Goal: Complete application form

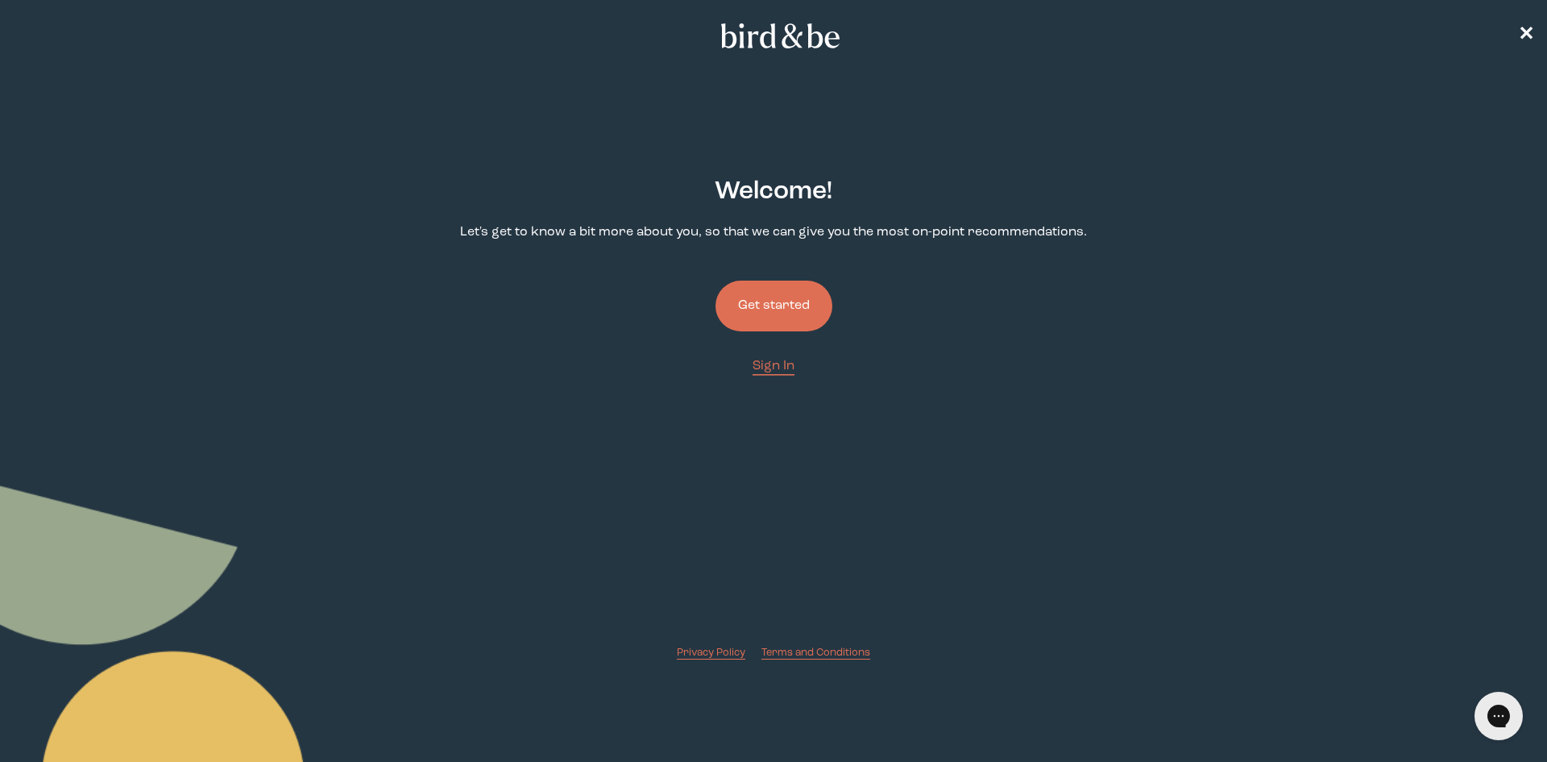
click at [783, 308] on button "Get started" at bounding box center [774, 305] width 117 height 51
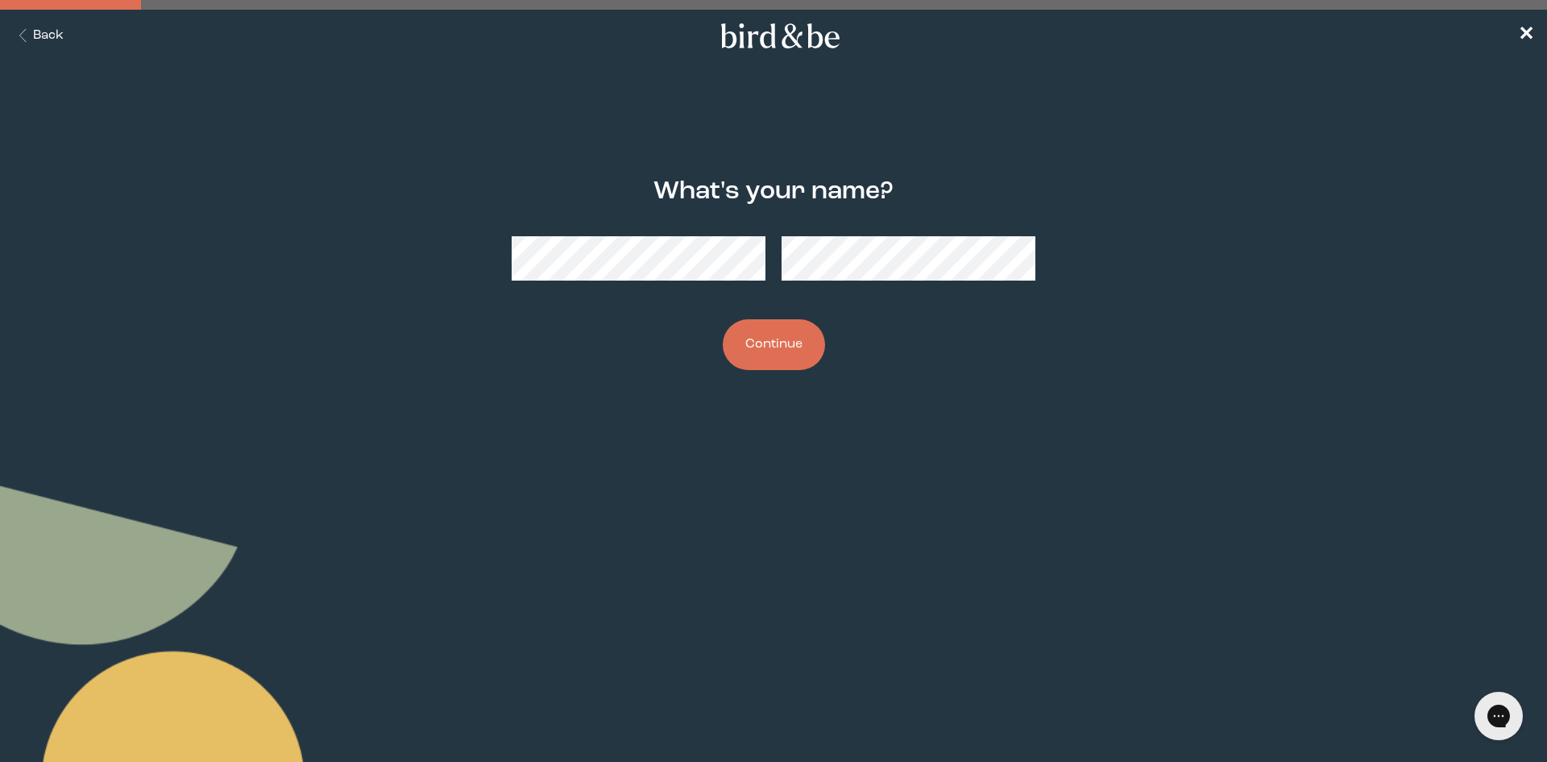
click at [944, 282] on div at bounding box center [774, 258] width 524 height 70
click at [763, 334] on button "Continue" at bounding box center [774, 344] width 102 height 51
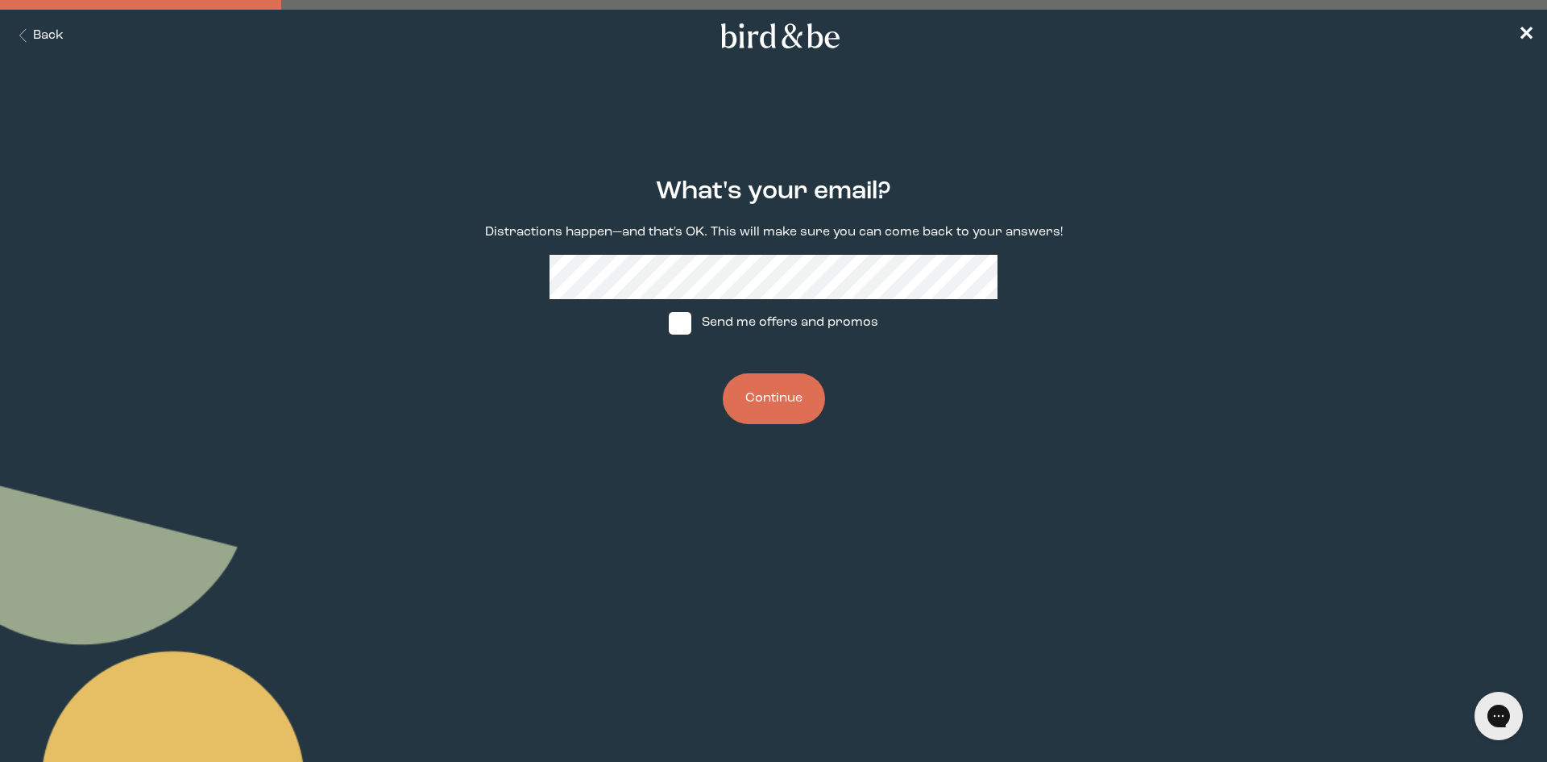
click at [685, 317] on span at bounding box center [680, 323] width 23 height 23
click at [669, 322] on input "Send me offers and promos" at bounding box center [668, 322] width 1 height 1
checkbox input "true"
click at [771, 400] on button "Continue" at bounding box center [774, 398] width 102 height 51
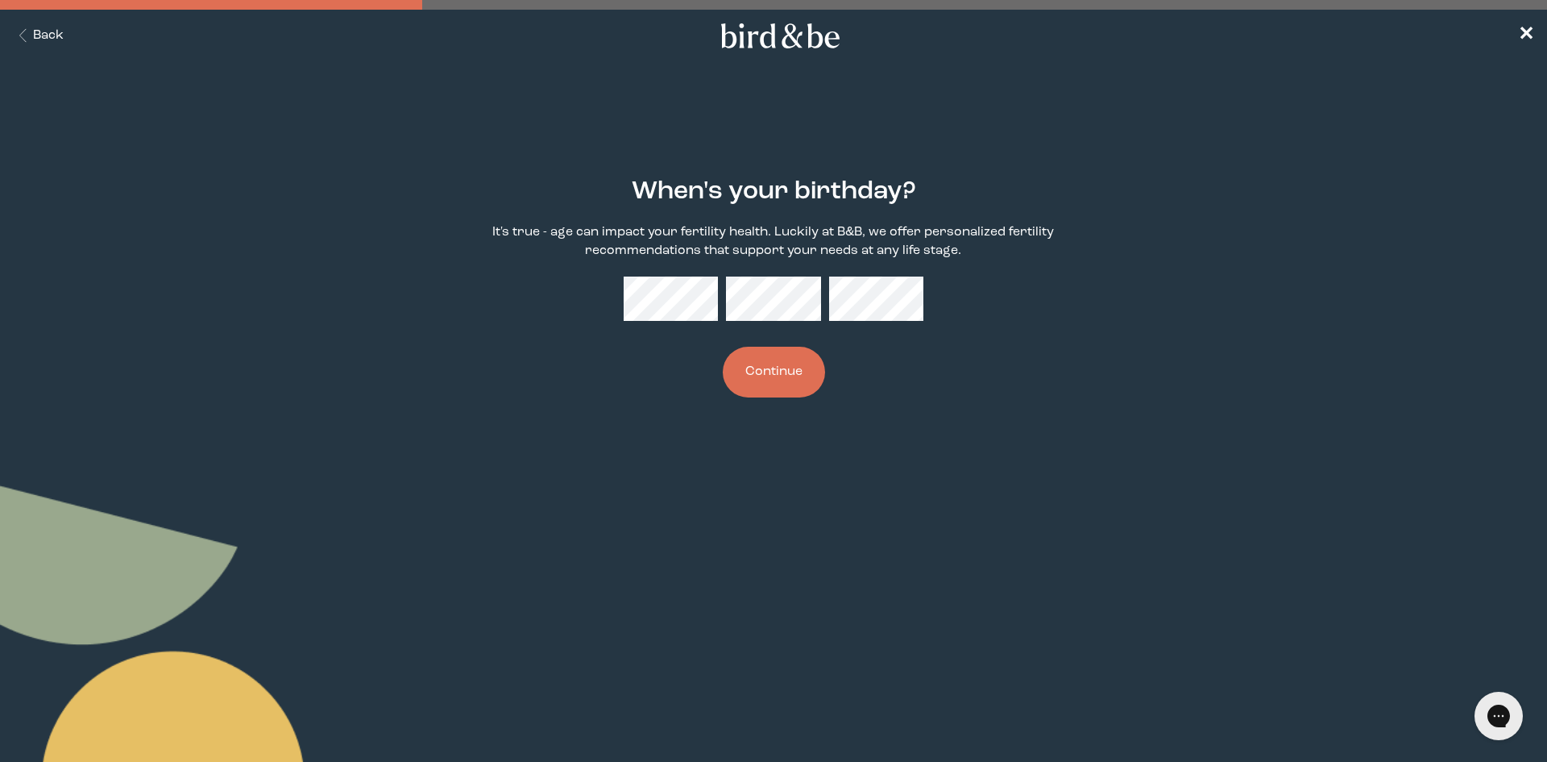
click at [782, 351] on button "Continue" at bounding box center [774, 372] width 102 height 51
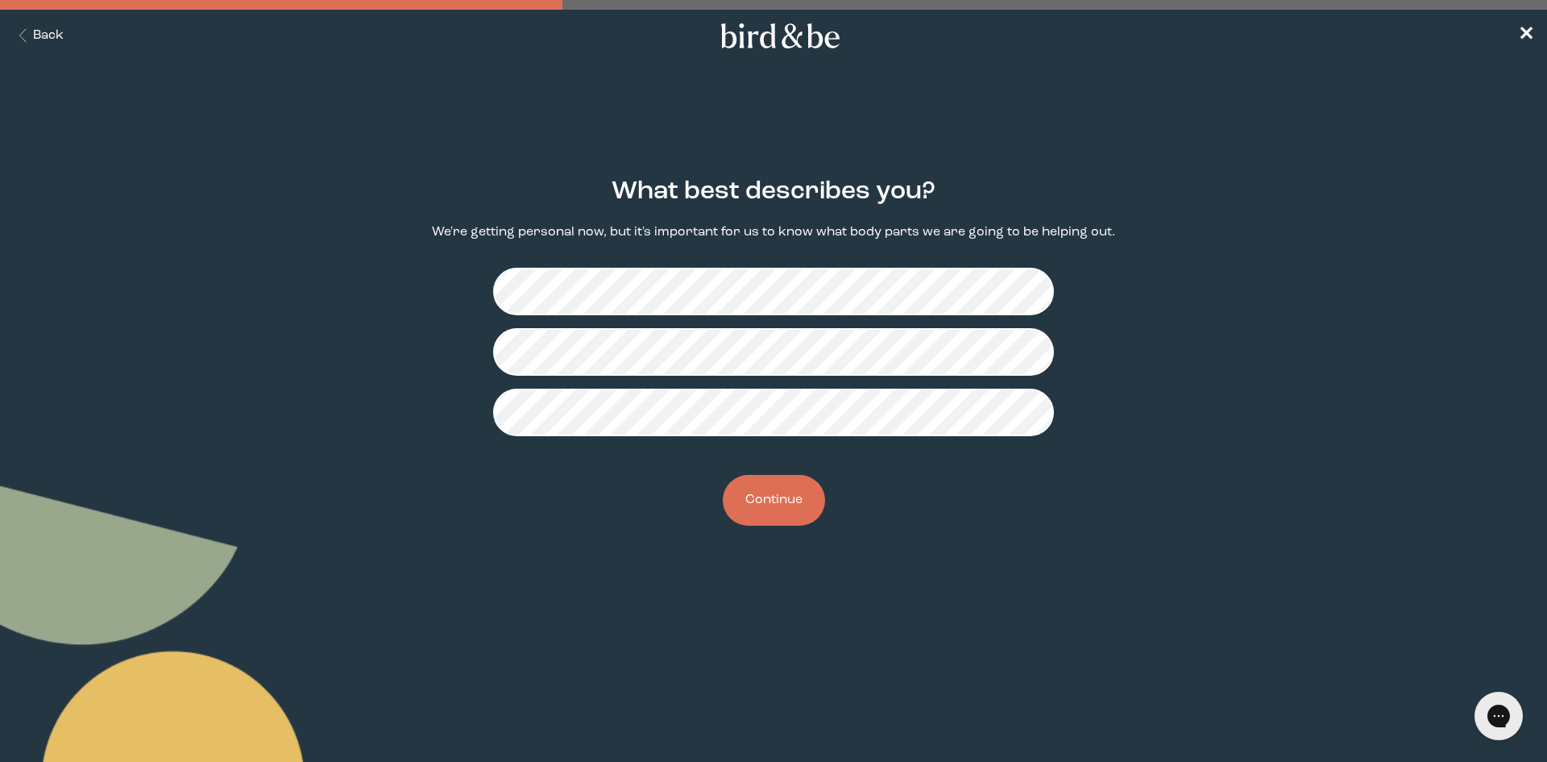
click at [796, 489] on button "Continue" at bounding box center [774, 500] width 102 height 51
click at [788, 500] on button "Continue" at bounding box center [774, 500] width 102 height 51
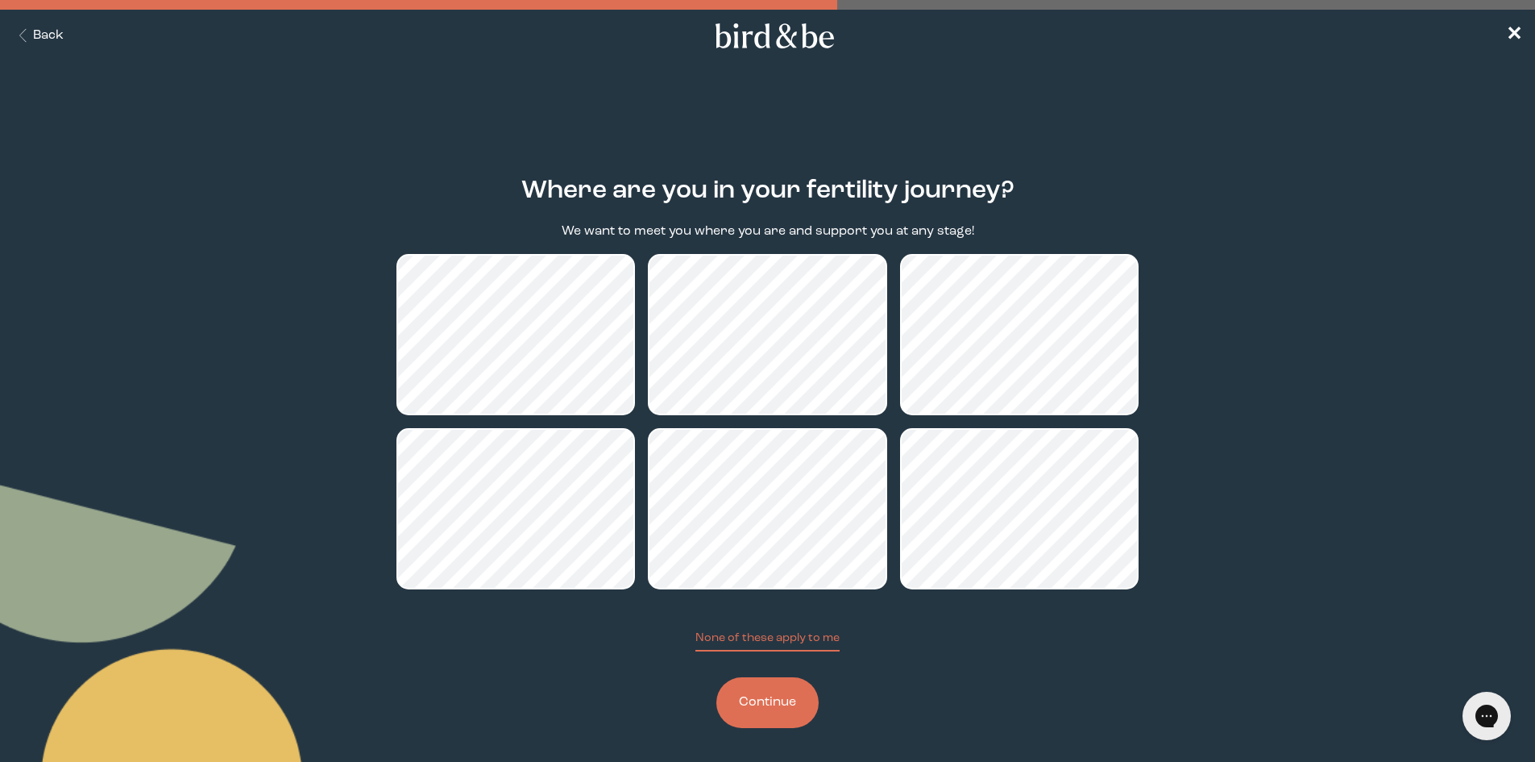
click at [762, 702] on button "Continue" at bounding box center [767, 702] width 102 height 51
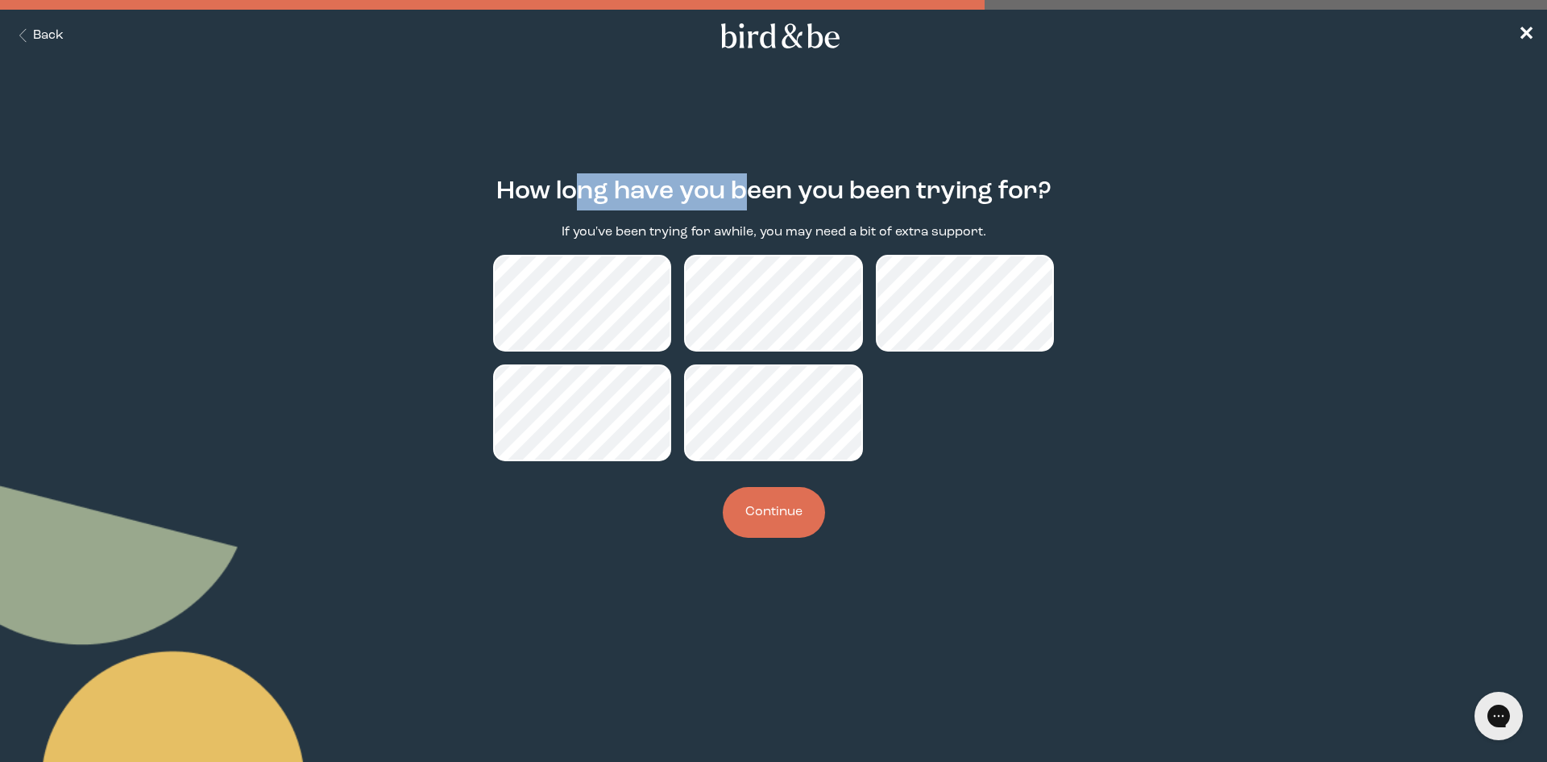
drag, startPoint x: 578, startPoint y: 186, endPoint x: 762, endPoint y: 154, distance: 186.5
click at [762, 154] on div "How long have you been you been trying for? If you've been trying for awhile, y…" at bounding box center [774, 357] width 748 height 412
click at [763, 510] on button "Continue" at bounding box center [774, 512] width 102 height 51
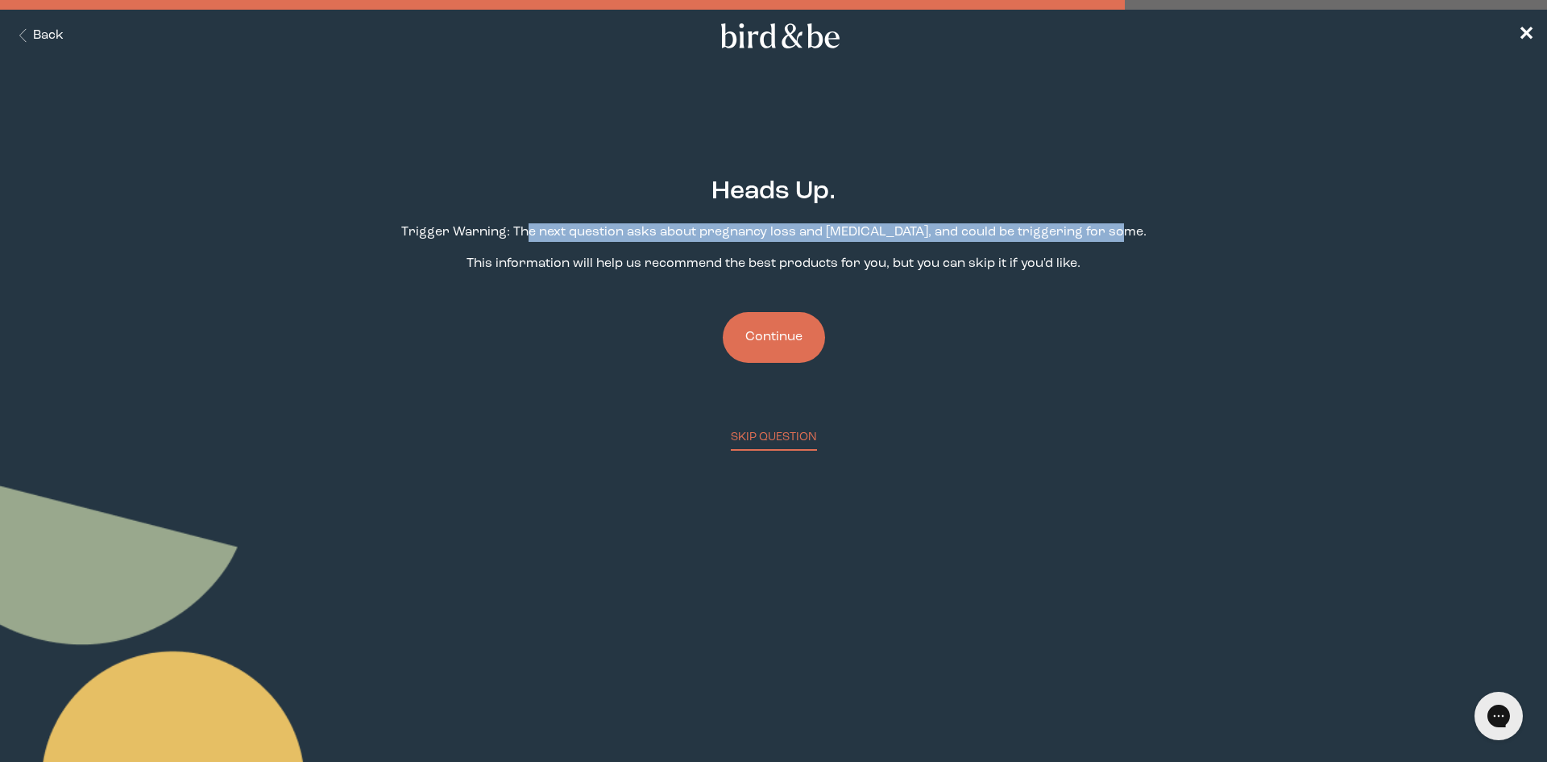
drag, startPoint x: 550, startPoint y: 226, endPoint x: 1144, endPoint y: 227, distance: 594.7
click at [1144, 227] on div "Heads Up. Trigger Warning: The next question asks about pregnancy loss and [MED…" at bounding box center [774, 300] width 748 height 299
click at [767, 324] on button "Continue" at bounding box center [774, 337] width 102 height 51
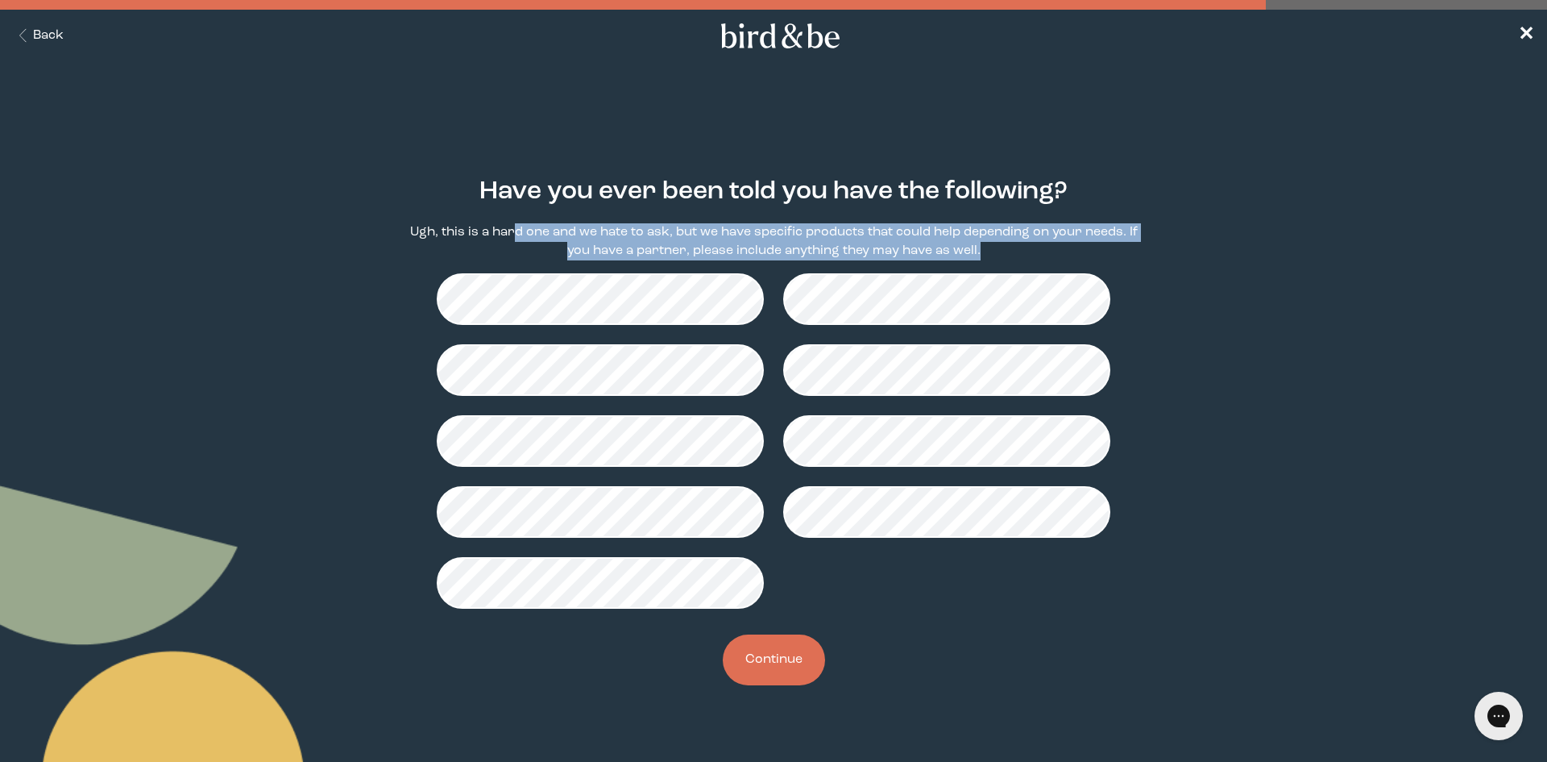
drag, startPoint x: 515, startPoint y: 225, endPoint x: 1092, endPoint y: 258, distance: 577.9
click at [1092, 258] on p "Ugh, this is a hard one and we hate to ask, but we have specific products that …" at bounding box center [774, 241] width 748 height 37
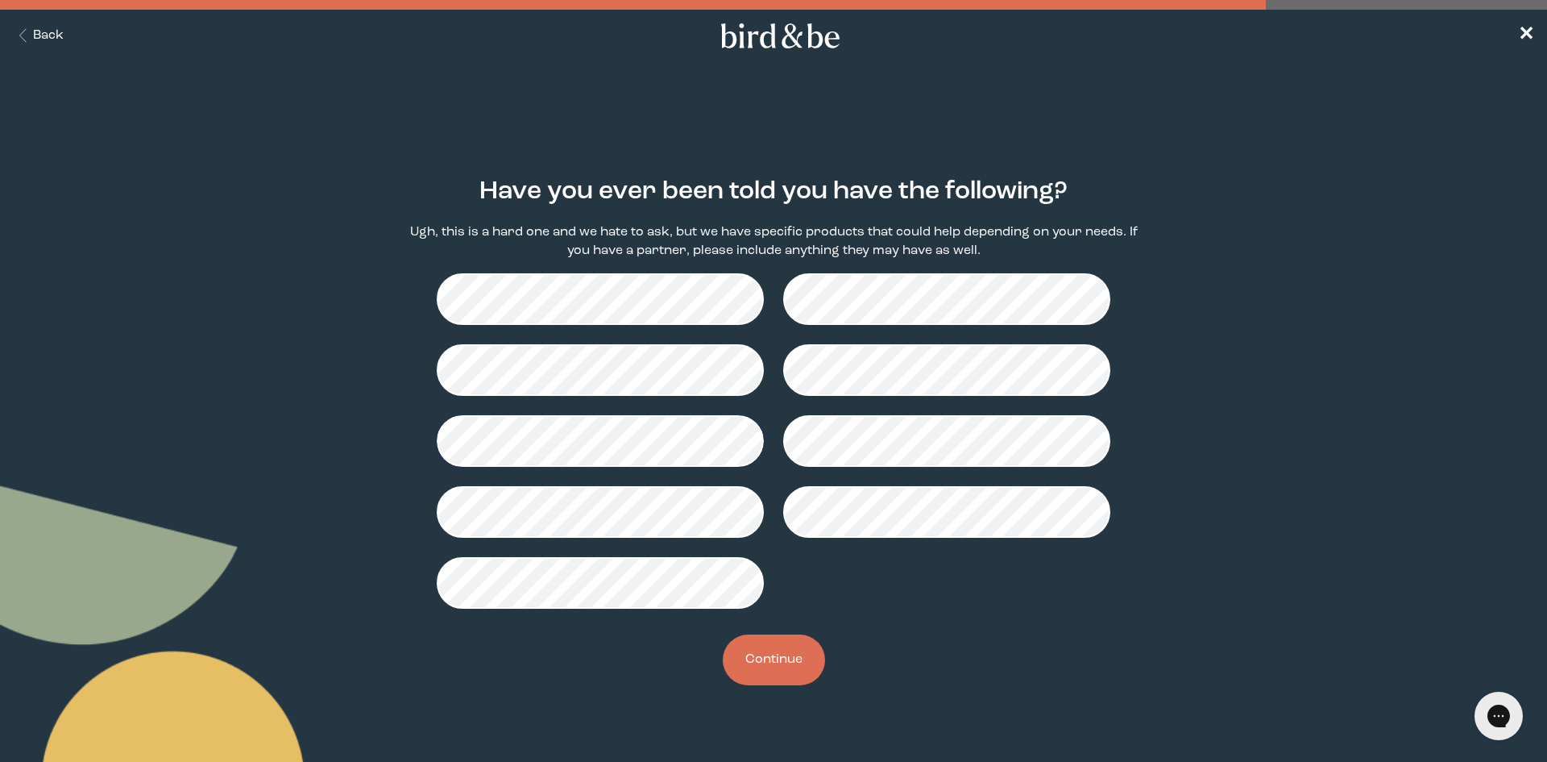
click at [784, 667] on button "Continue" at bounding box center [774, 659] width 102 height 51
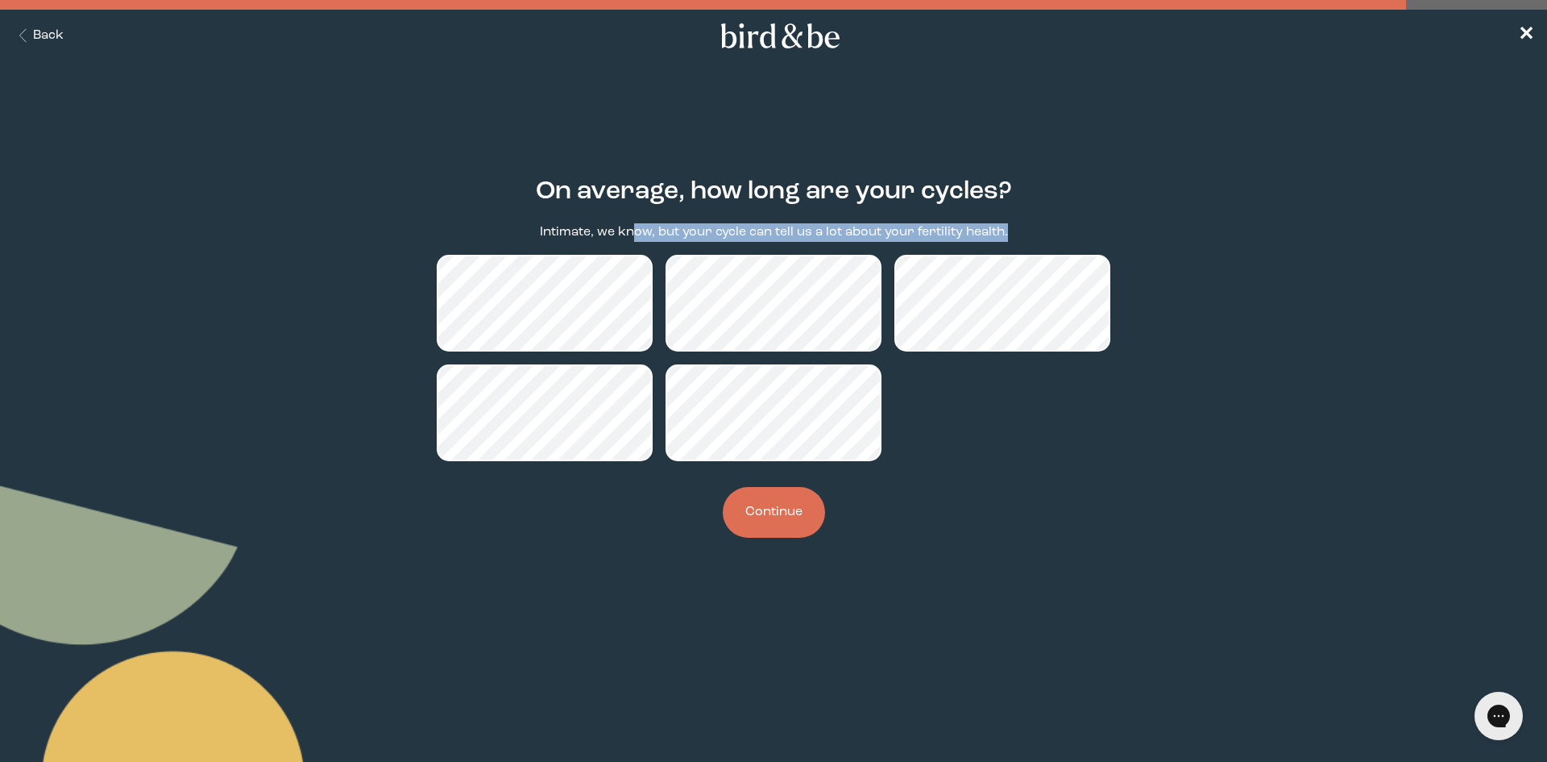
drag, startPoint x: 638, startPoint y: 221, endPoint x: 1010, endPoint y: 224, distance: 371.5
click at [1010, 224] on div "On average, how long are your cycles? Intimate, we know, but your cycle can tel…" at bounding box center [774, 357] width 748 height 412
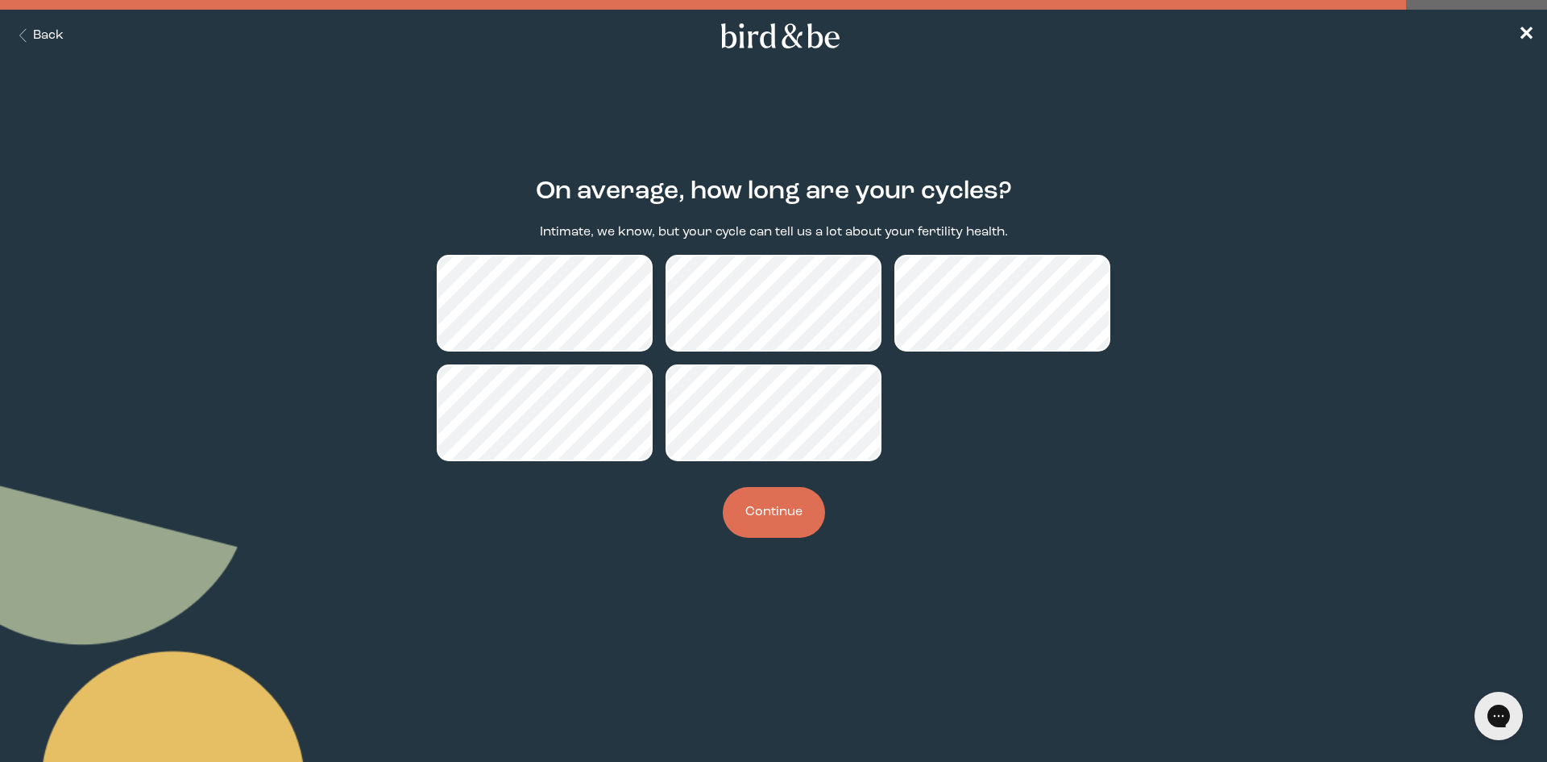
click at [759, 504] on button "Continue" at bounding box center [774, 512] width 102 height 51
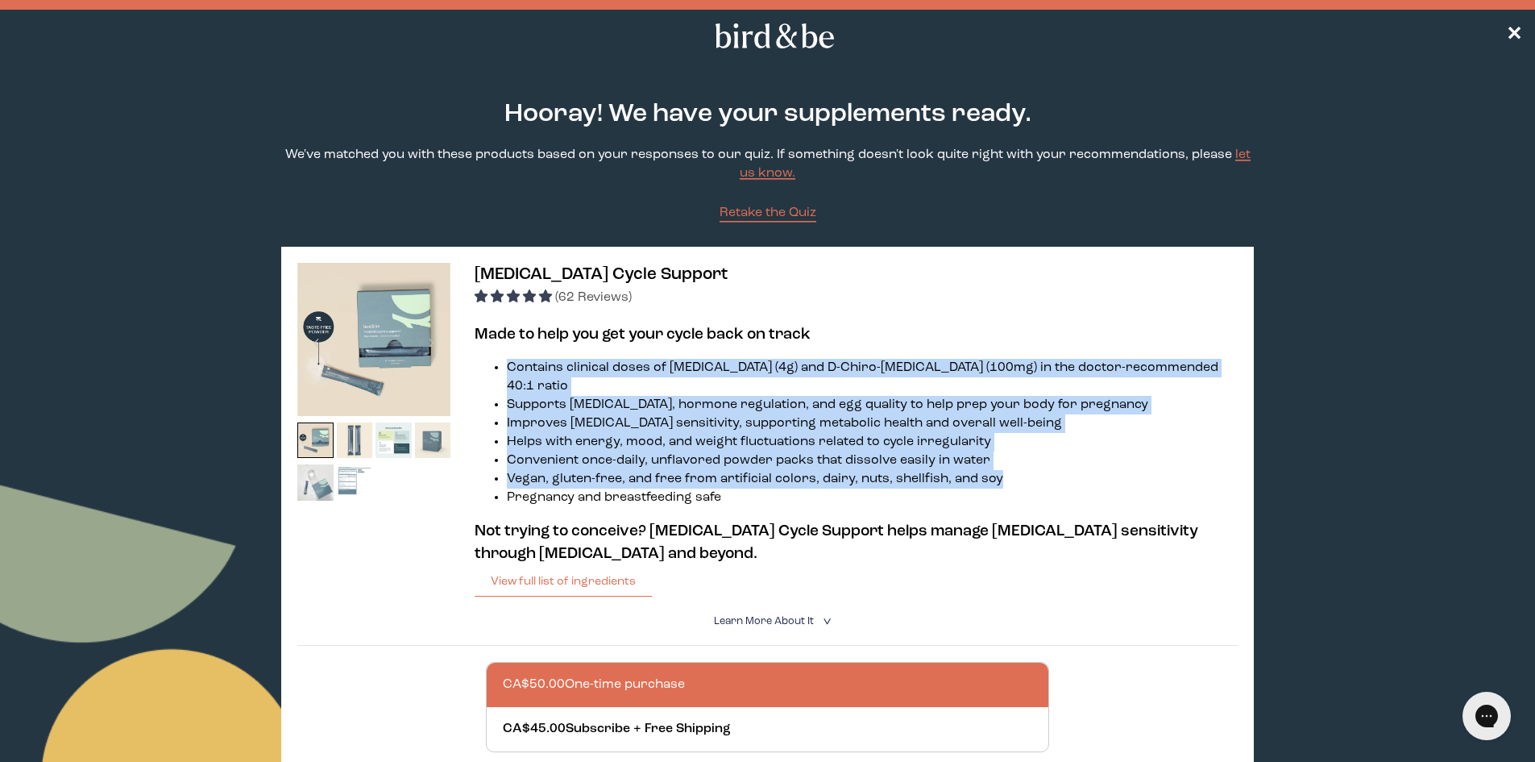
drag, startPoint x: 511, startPoint y: 366, endPoint x: 997, endPoint y: 459, distance: 494.8
click at [997, 459] on ul "Contains clinical doses of [MEDICAL_DATA] (4g) and D-Chiro-[MEDICAL_DATA] (100m…" at bounding box center [856, 433] width 762 height 148
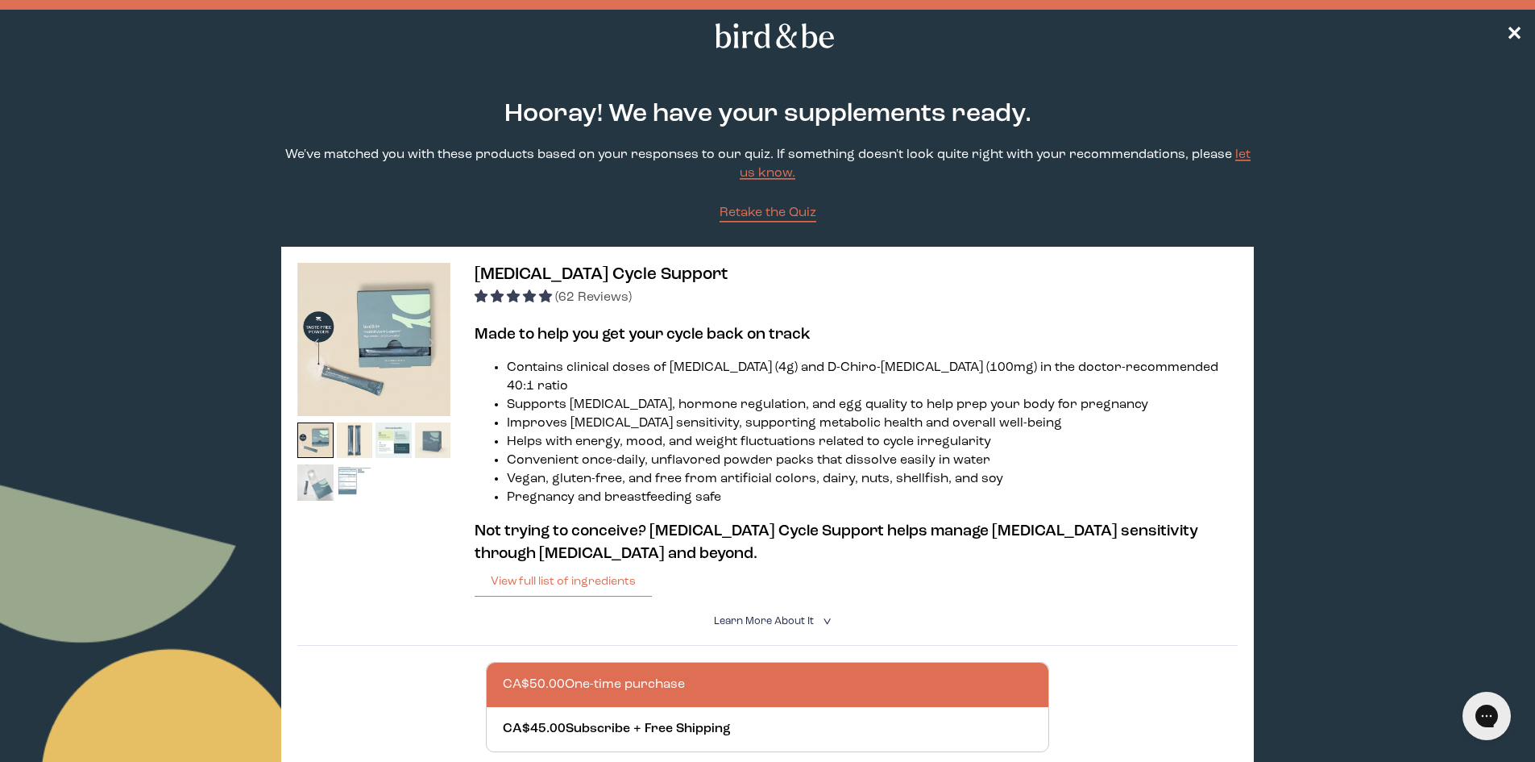
click at [732, 613] on summary "Learn More About it <" at bounding box center [768, 620] width 108 height 15
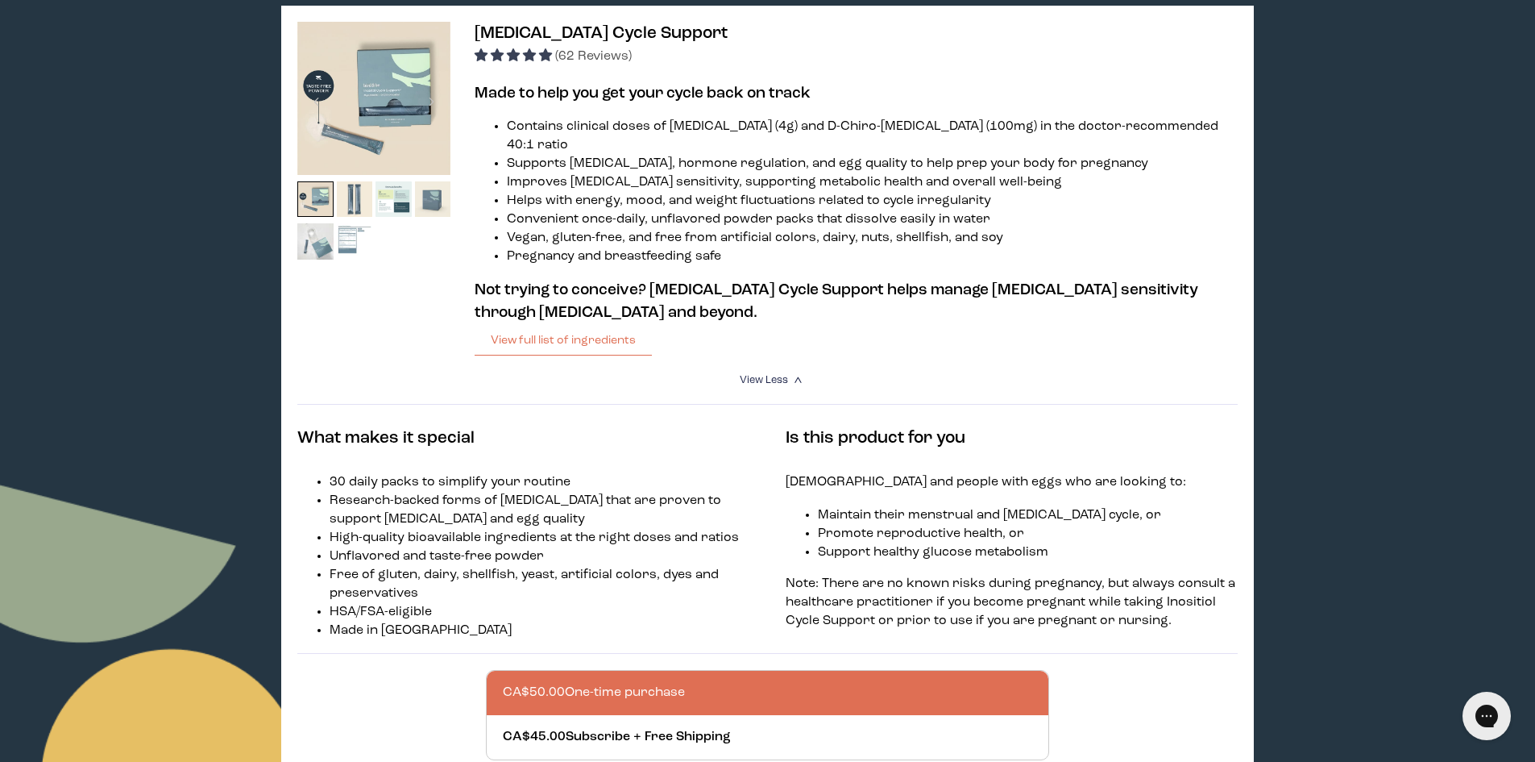
scroll to position [242, 0]
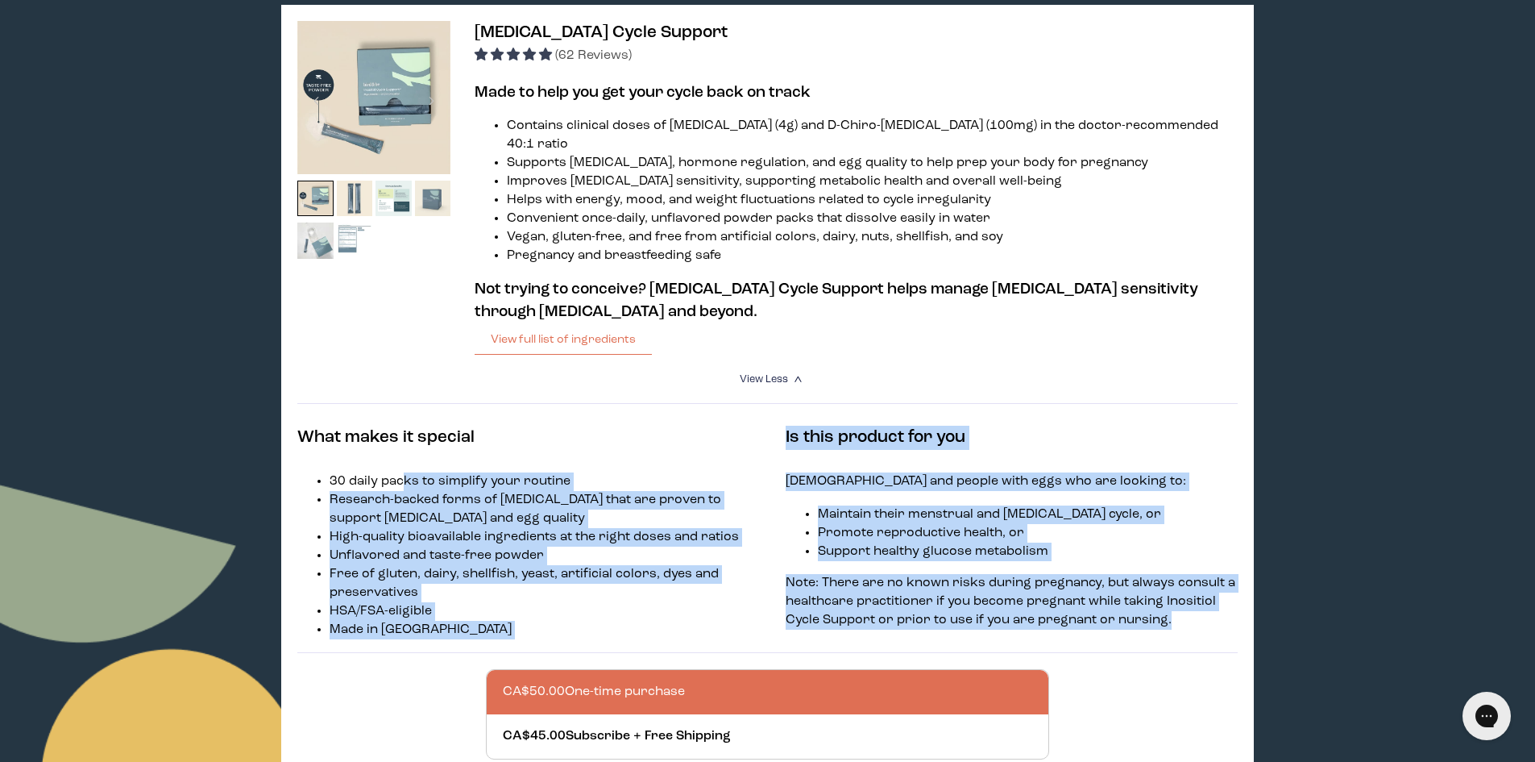
drag, startPoint x: 404, startPoint y: 460, endPoint x: 1218, endPoint y: 609, distance: 827.4
click at [1218, 609] on div "What makes it special 30 daily packs to simplify your routine Research-backed f…" at bounding box center [767, 527] width 940 height 249
click at [1215, 600] on p "Note: There are no known risks during pregnancy, but always consult a healthcar…" at bounding box center [1012, 602] width 452 height 56
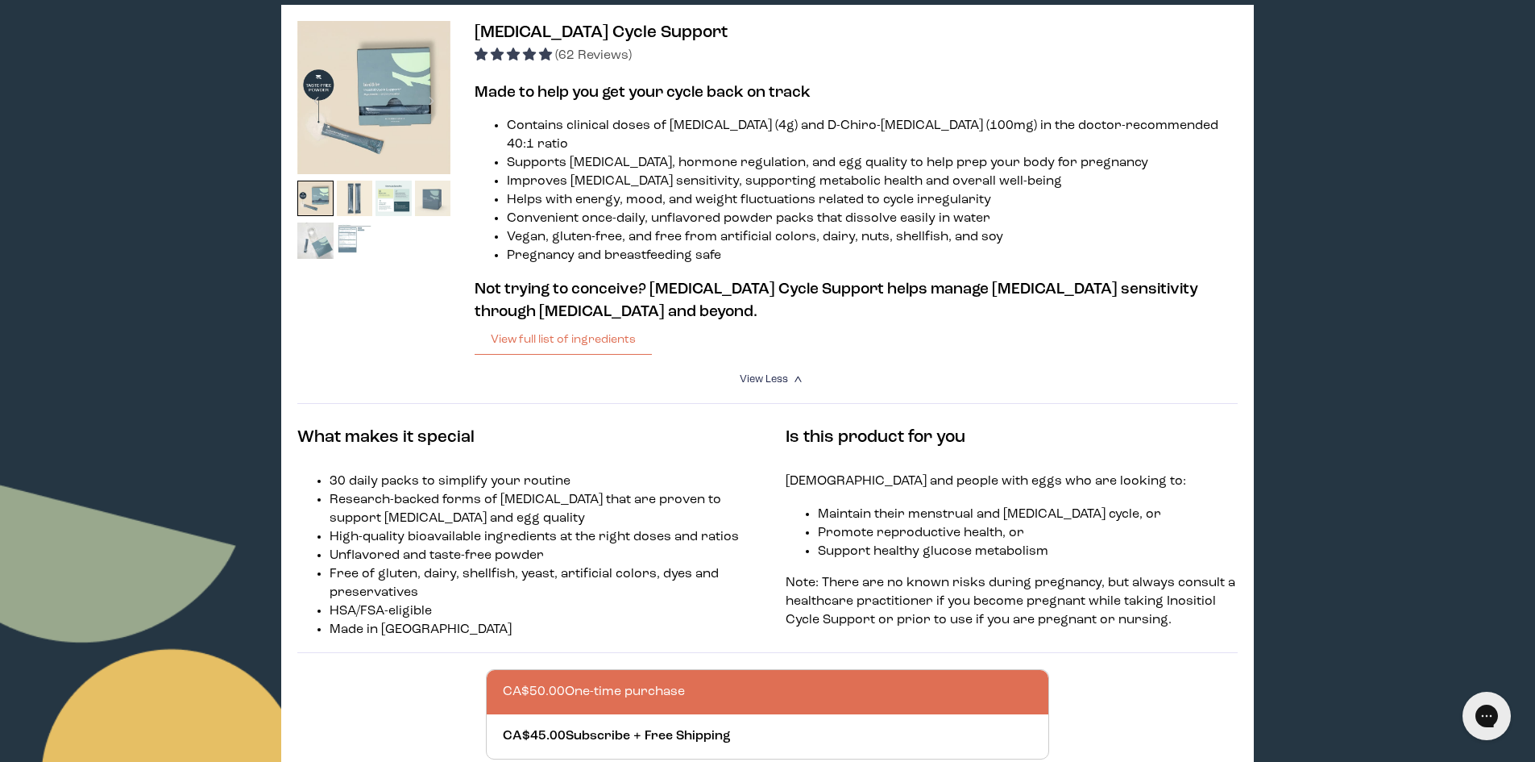
click at [1179, 600] on p "Note: There are no known risks during pregnancy, but always consult a healthcar…" at bounding box center [1012, 602] width 452 height 56
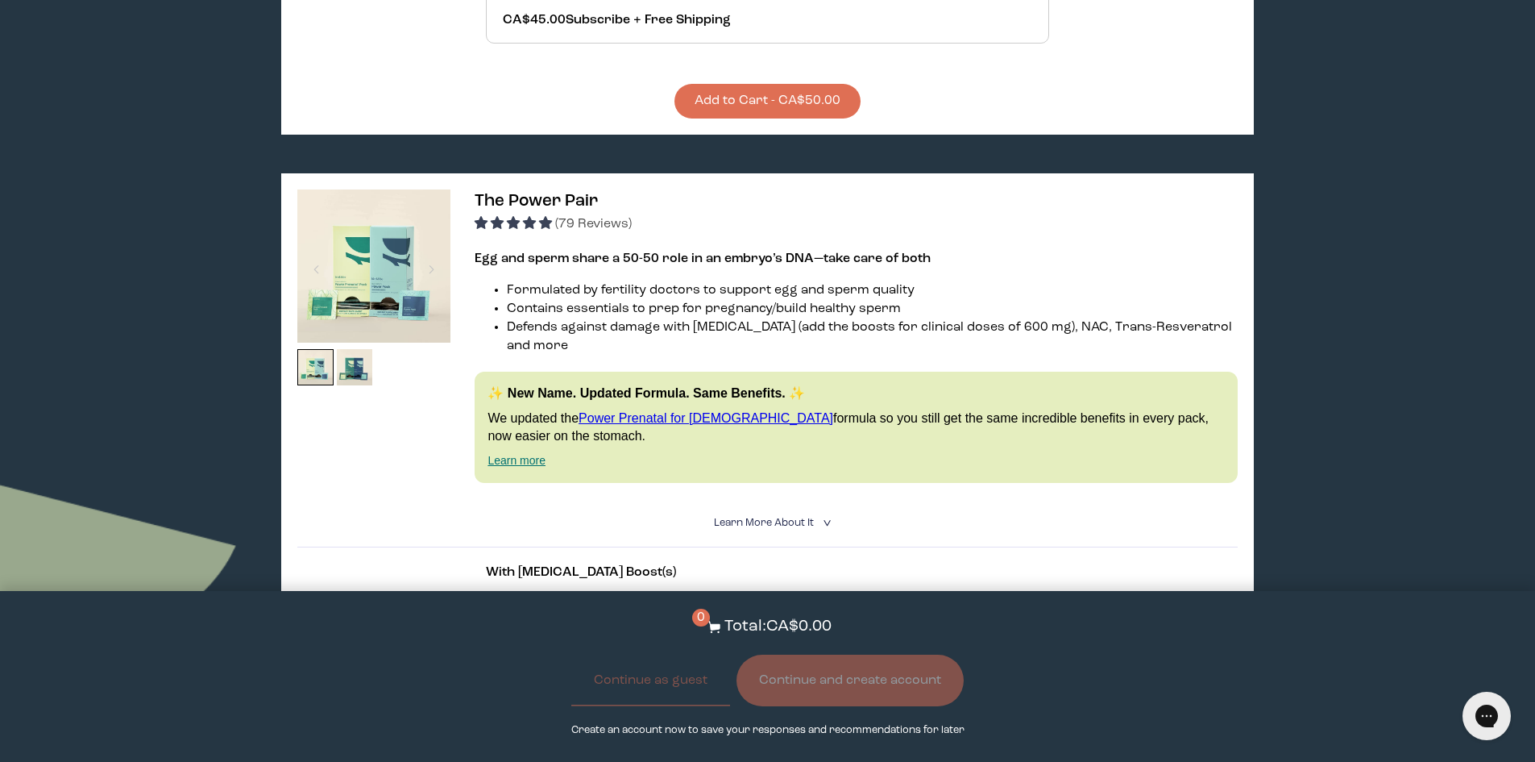
scroll to position [967, 0]
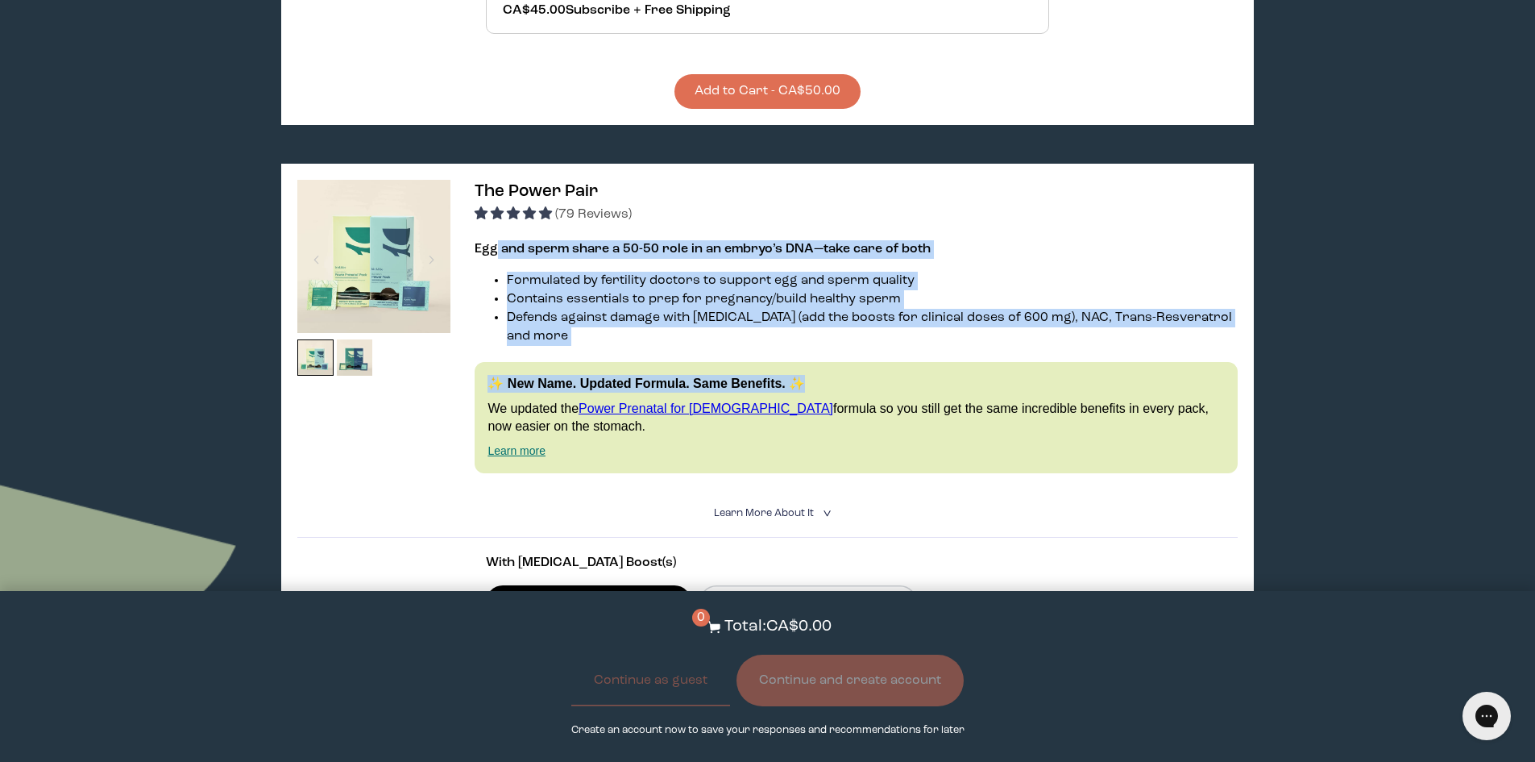
drag, startPoint x: 494, startPoint y: 215, endPoint x: 980, endPoint y: 320, distance: 497.1
click at [980, 319] on div "The Power Pair (79 Reviews) Egg and sperm share a 50-50 role in an embryo’s DNA…" at bounding box center [767, 490] width 972 height 653
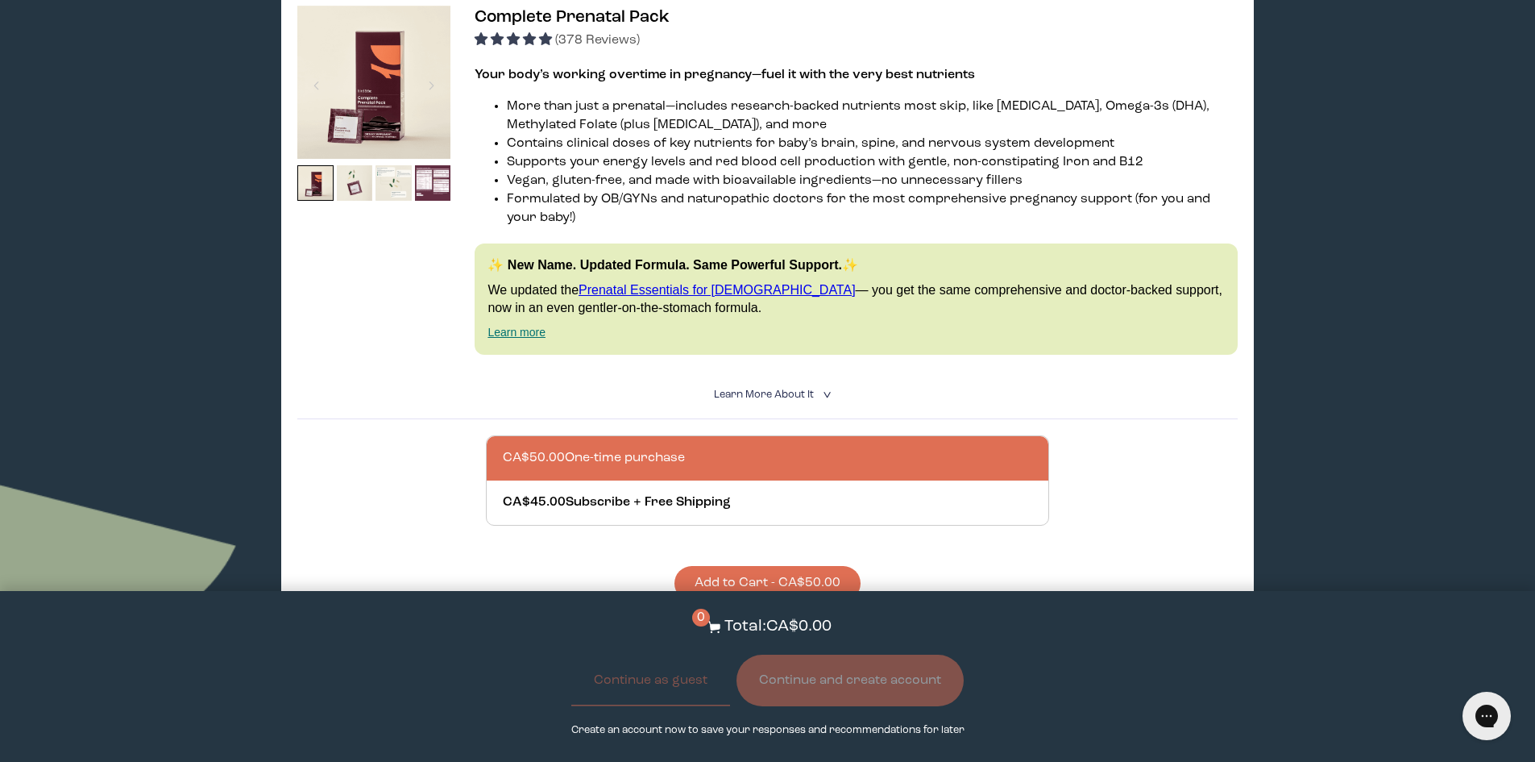
scroll to position [5721, 0]
